Goal: Transaction & Acquisition: Obtain resource

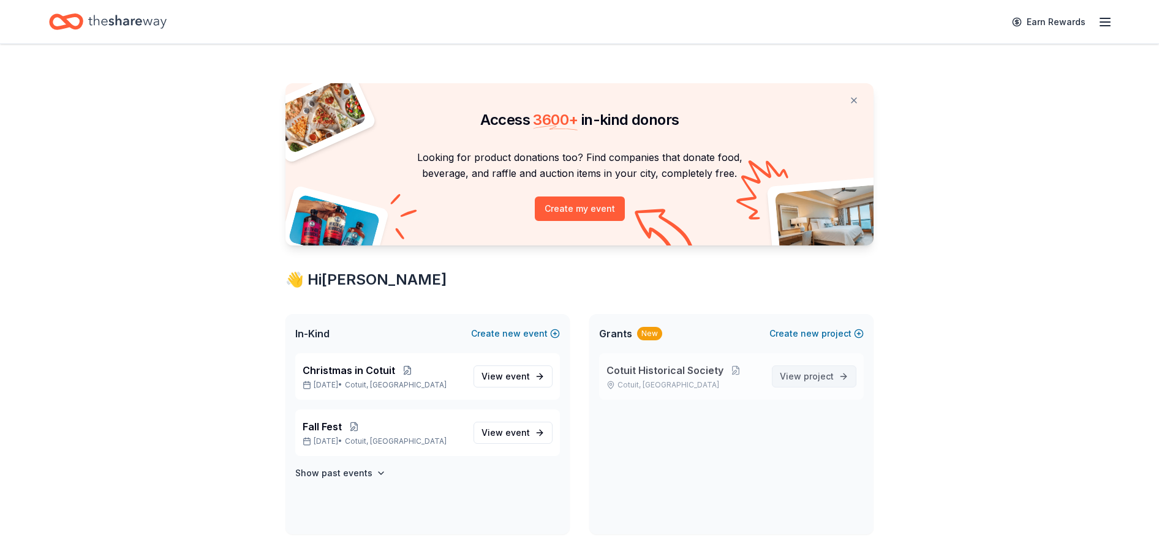
click at [839, 372] on link "View project" at bounding box center [814, 377] width 85 height 22
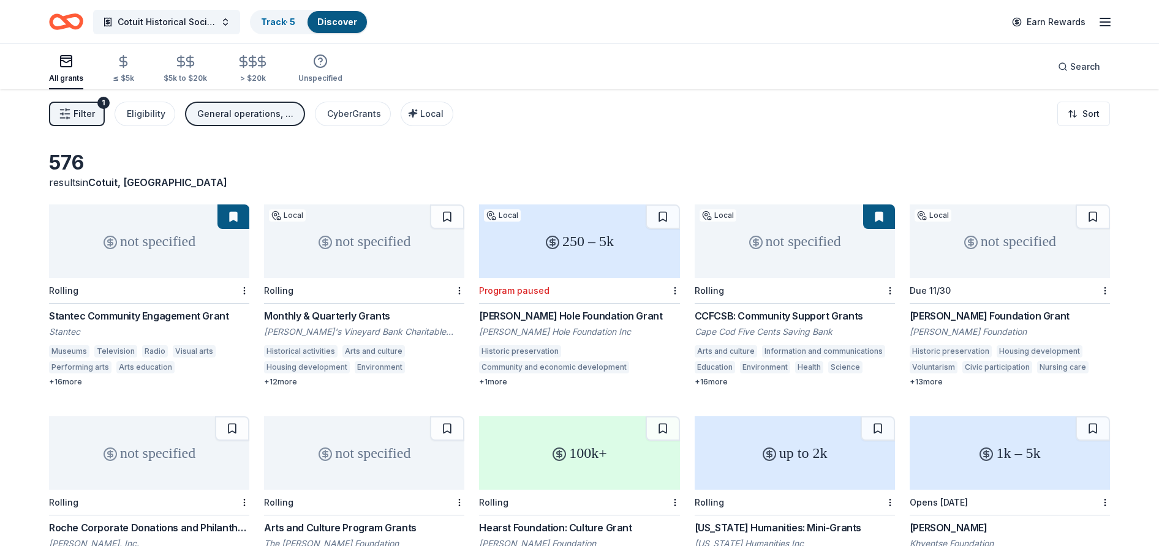
scroll to position [0, 1]
click at [132, 240] on div "not specified" at bounding box center [149, 242] width 200 height 74
click at [226, 24] on button "Cotuit Historical Society" at bounding box center [166, 22] width 147 height 25
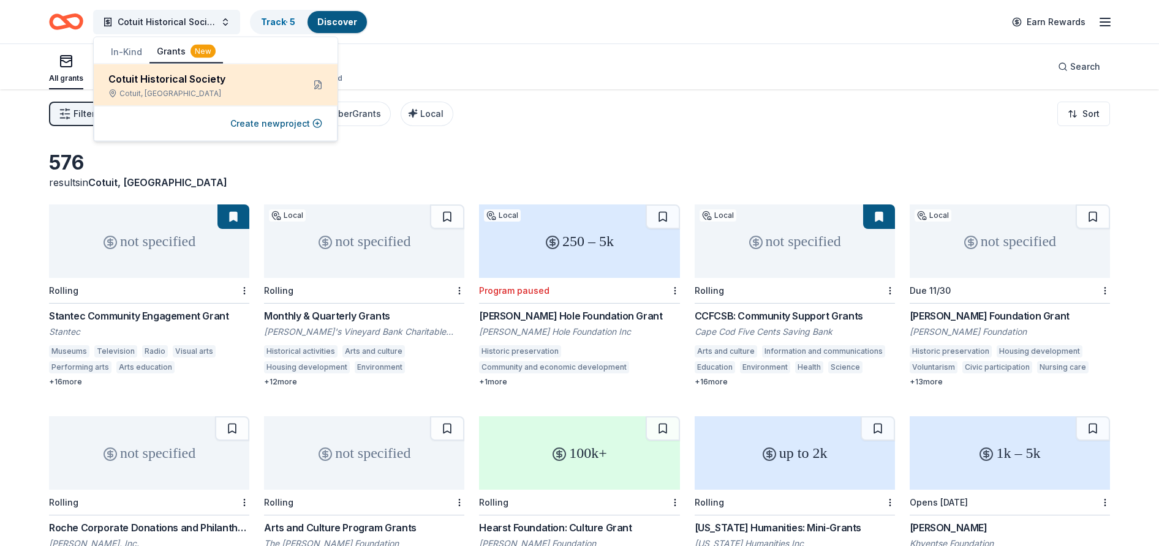
click at [202, 81] on div "Cotuit Historical Society" at bounding box center [200, 79] width 185 height 15
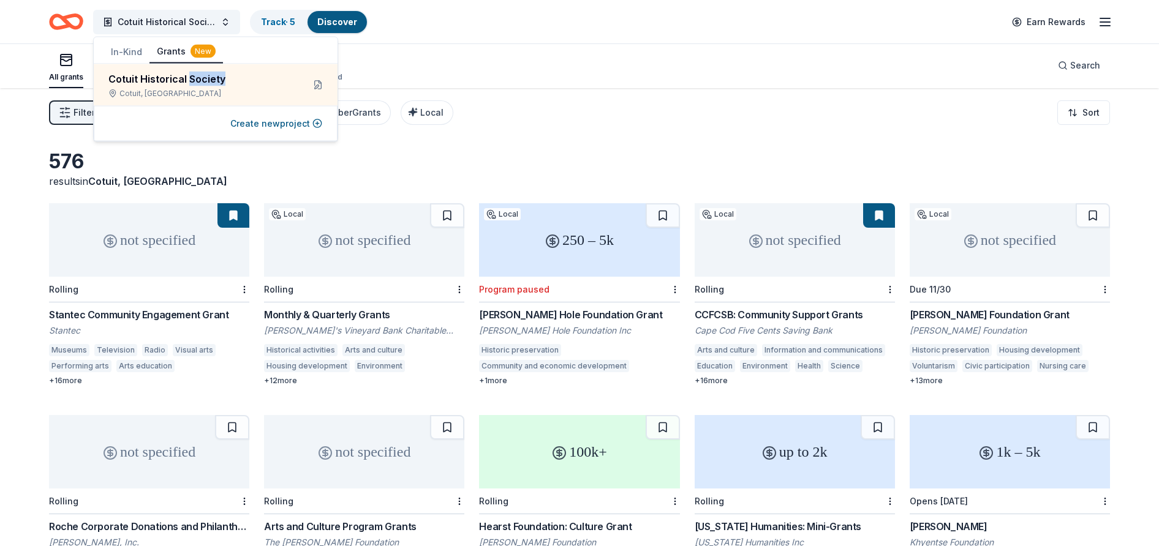
click at [167, 49] on button "Grants New" at bounding box center [186, 51] width 74 height 23
click at [203, 50] on div "New" at bounding box center [203, 51] width 25 height 13
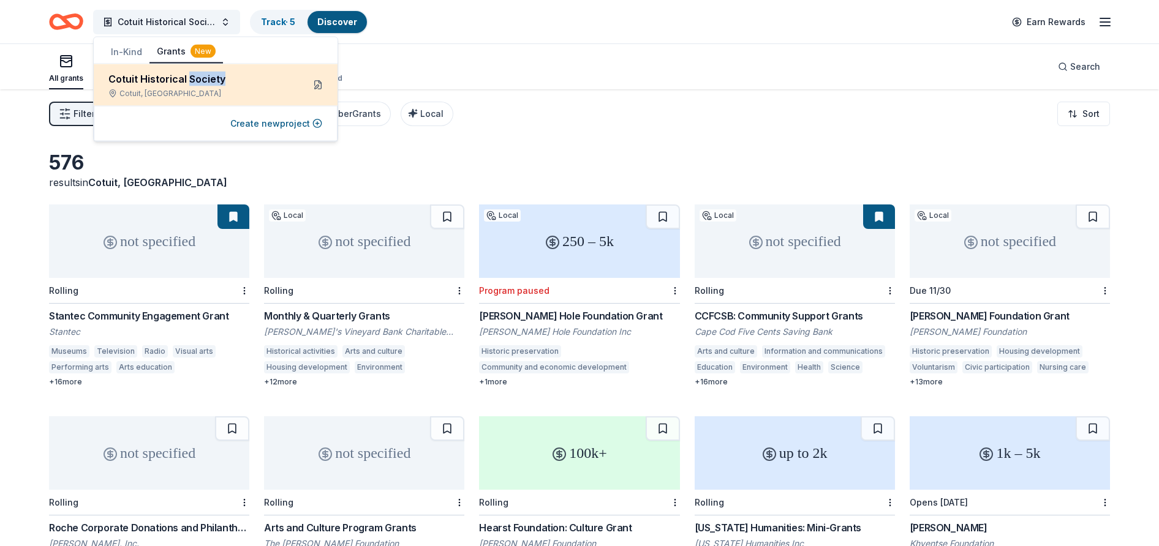
click at [316, 82] on button at bounding box center [318, 85] width 20 height 20
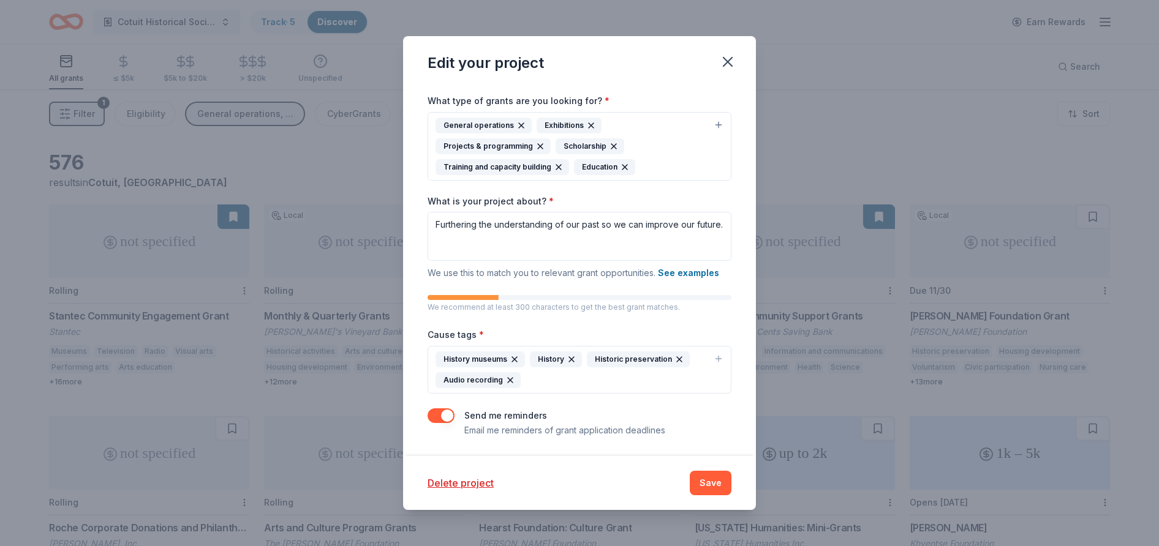
scroll to position [107, 0]
click at [729, 59] on icon "button" at bounding box center [727, 61] width 17 height 17
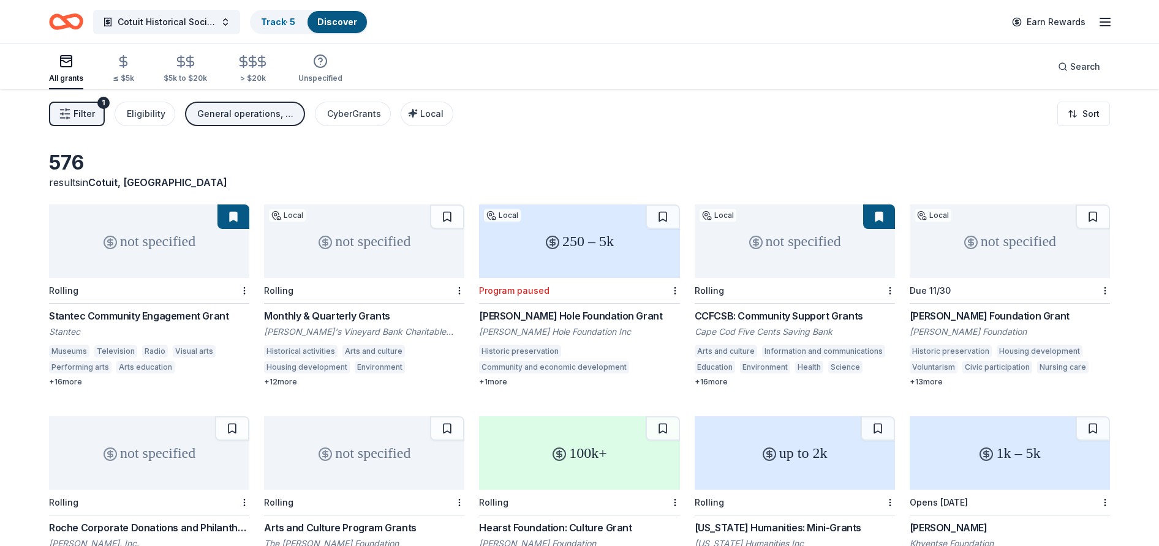
scroll to position [0, 0]
click at [287, 18] on link "Track · 5" at bounding box center [278, 22] width 34 height 10
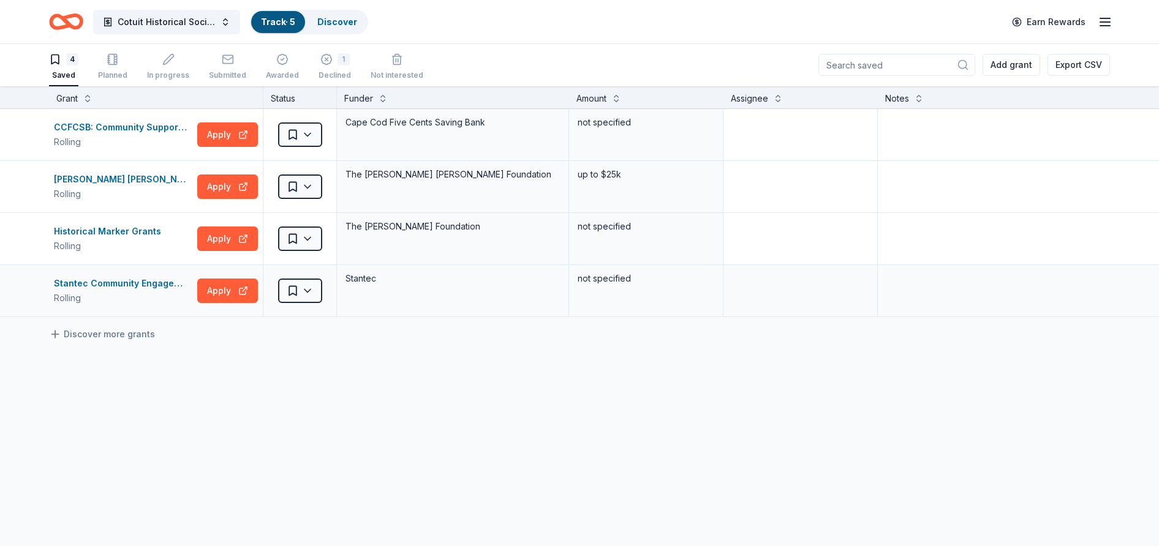
scroll to position [1, 0]
click at [232, 290] on button "Apply" at bounding box center [227, 291] width 61 height 25
click at [311, 290] on html "Cotuit Historical Society Track · 5 Discover Earn Rewards 4 Saved Planned In pr…" at bounding box center [579, 272] width 1159 height 546
click at [318, 388] on div "In progress" at bounding box center [332, 391] width 102 height 22
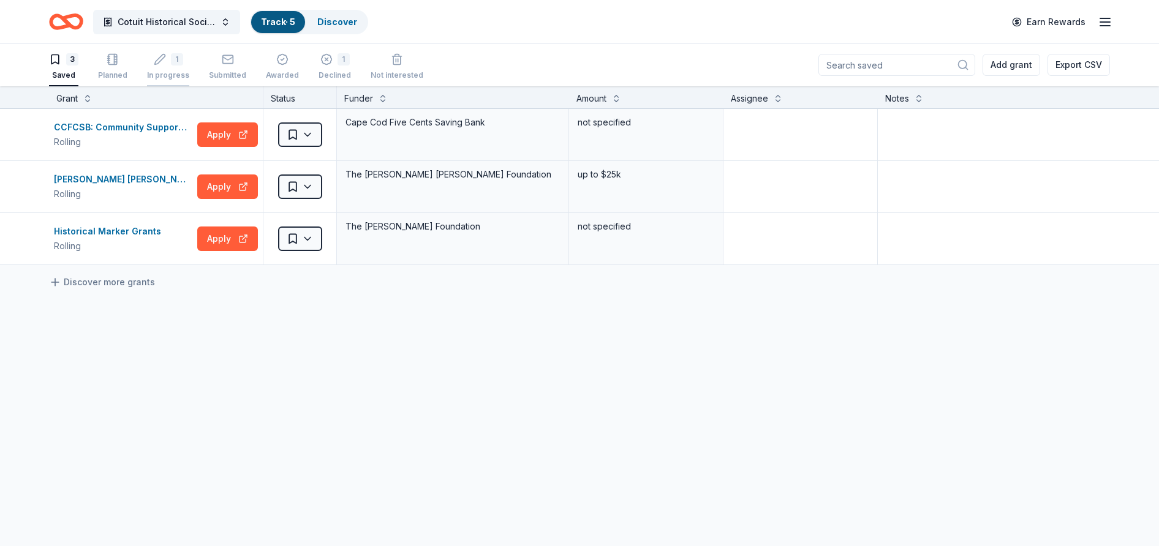
click at [174, 59] on div "1" at bounding box center [177, 59] width 12 height 12
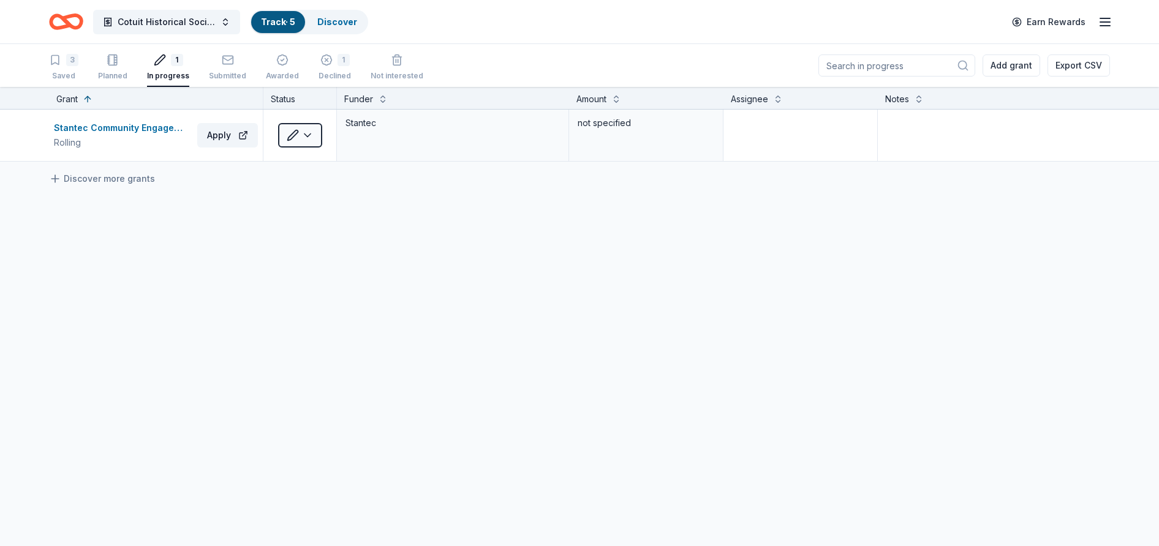
click at [174, 59] on div "1" at bounding box center [177, 60] width 12 height 12
click at [148, 129] on div "Stantec Community Engagement Grant" at bounding box center [123, 128] width 138 height 15
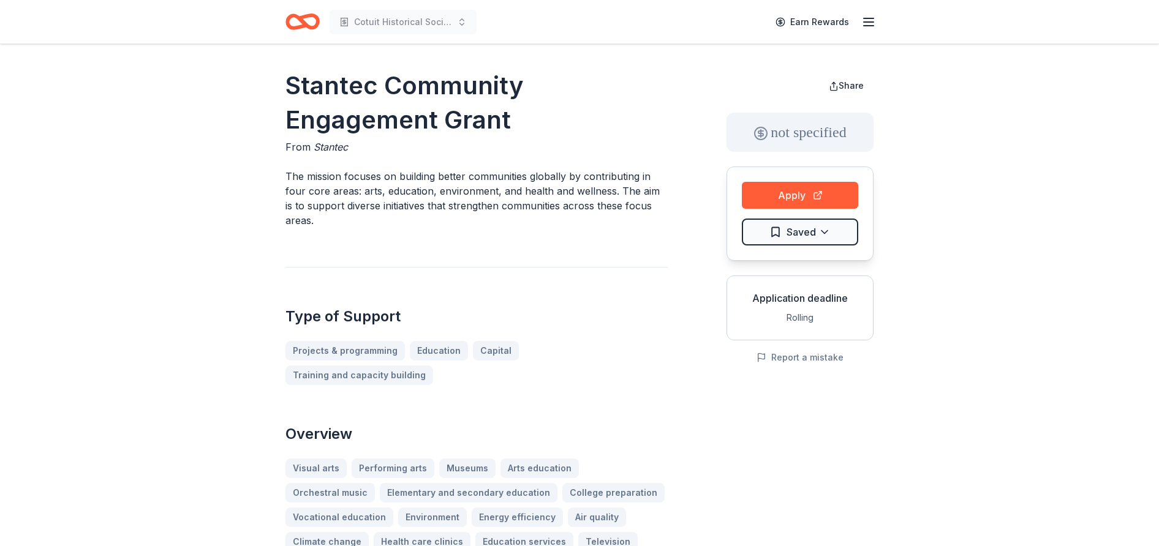
scroll to position [2, 0]
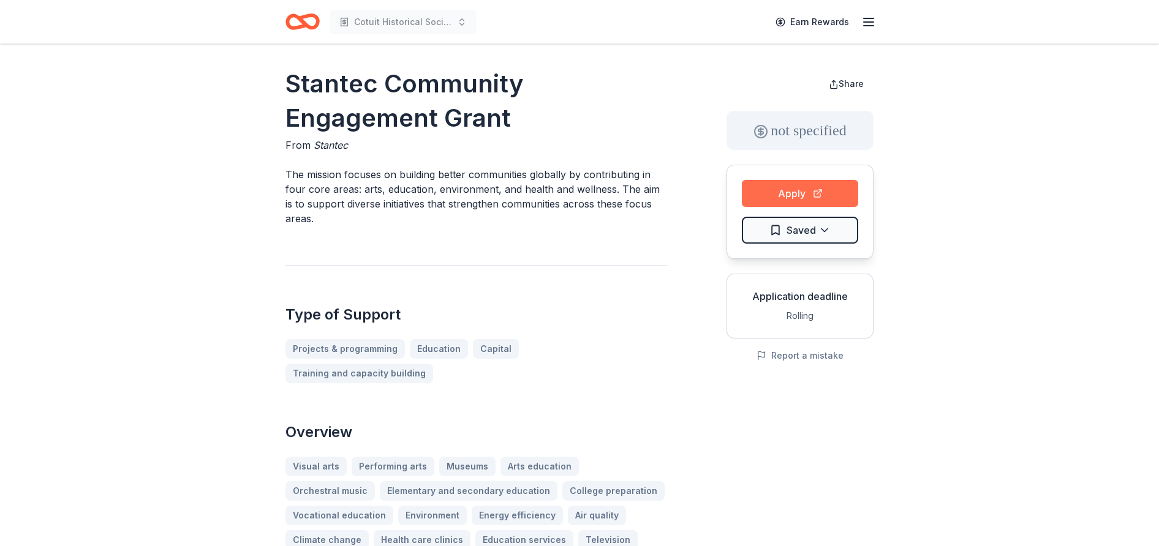
click at [797, 191] on button "Apply" at bounding box center [800, 193] width 116 height 27
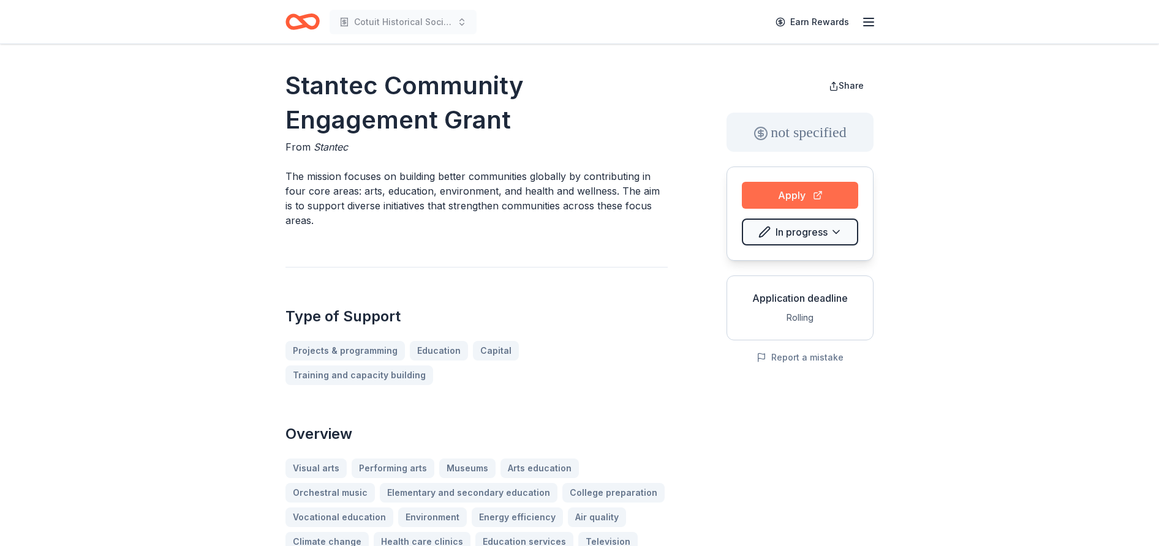
click at [789, 192] on button "Apply" at bounding box center [800, 195] width 116 height 27
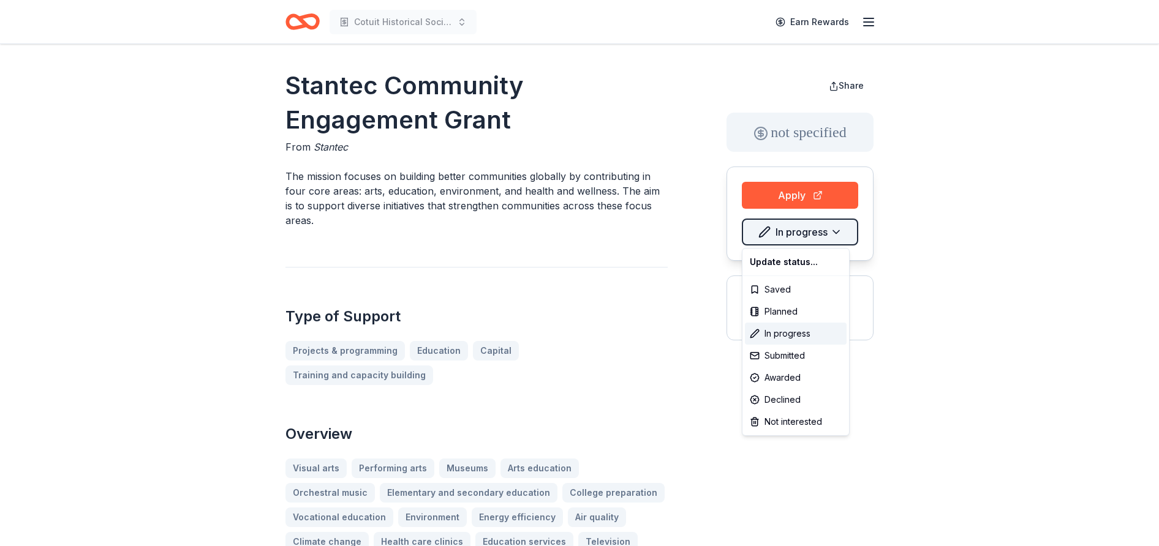
click at [806, 234] on html "Cotuit Historical Society Earn Rewards Stantec Community Engagement Grant From …" at bounding box center [579, 273] width 1159 height 546
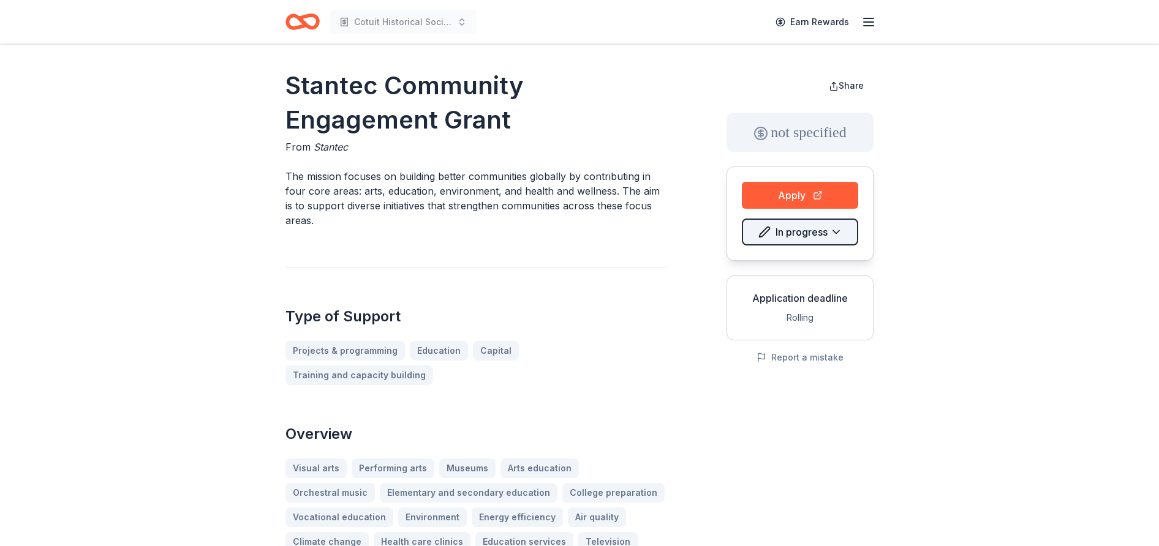
scroll to position [2, 0]
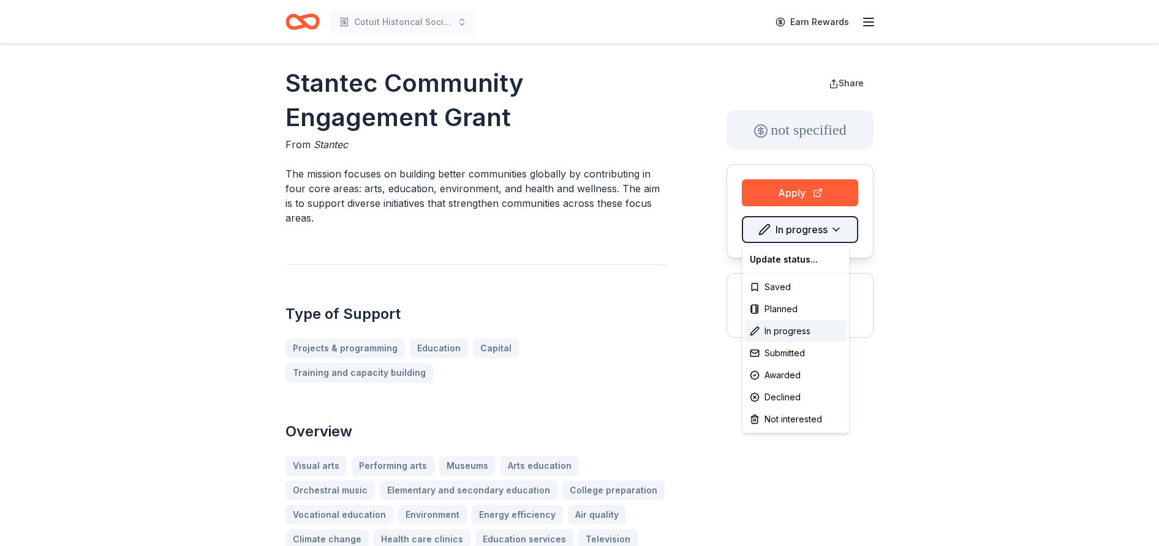
click at [806, 234] on html "Cotuit Historical Society Earn Rewards Stantec Community Engagement Grant From …" at bounding box center [579, 271] width 1159 height 546
click at [802, 228] on html "Cotuit Historical Society Earn Rewards Stantec Community Engagement Grant From …" at bounding box center [579, 271] width 1159 height 546
click at [802, 228] on span "In progress" at bounding box center [801, 230] width 52 height 16
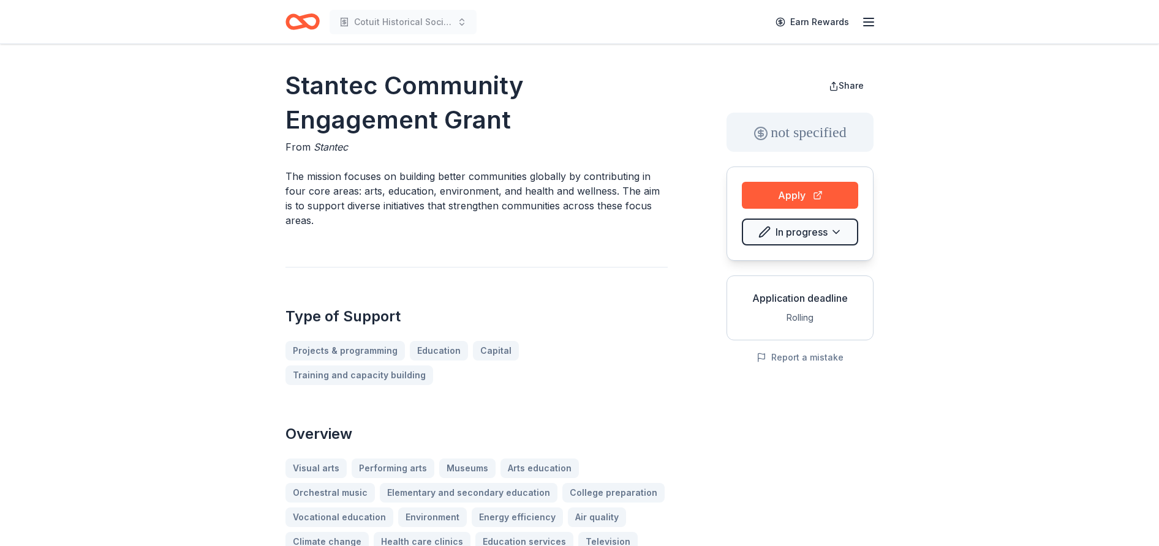
scroll to position [0, 0]
click at [868, 23] on icon "button" at bounding box center [868, 22] width 15 height 15
